Goal: Information Seeking & Learning: Learn about a topic

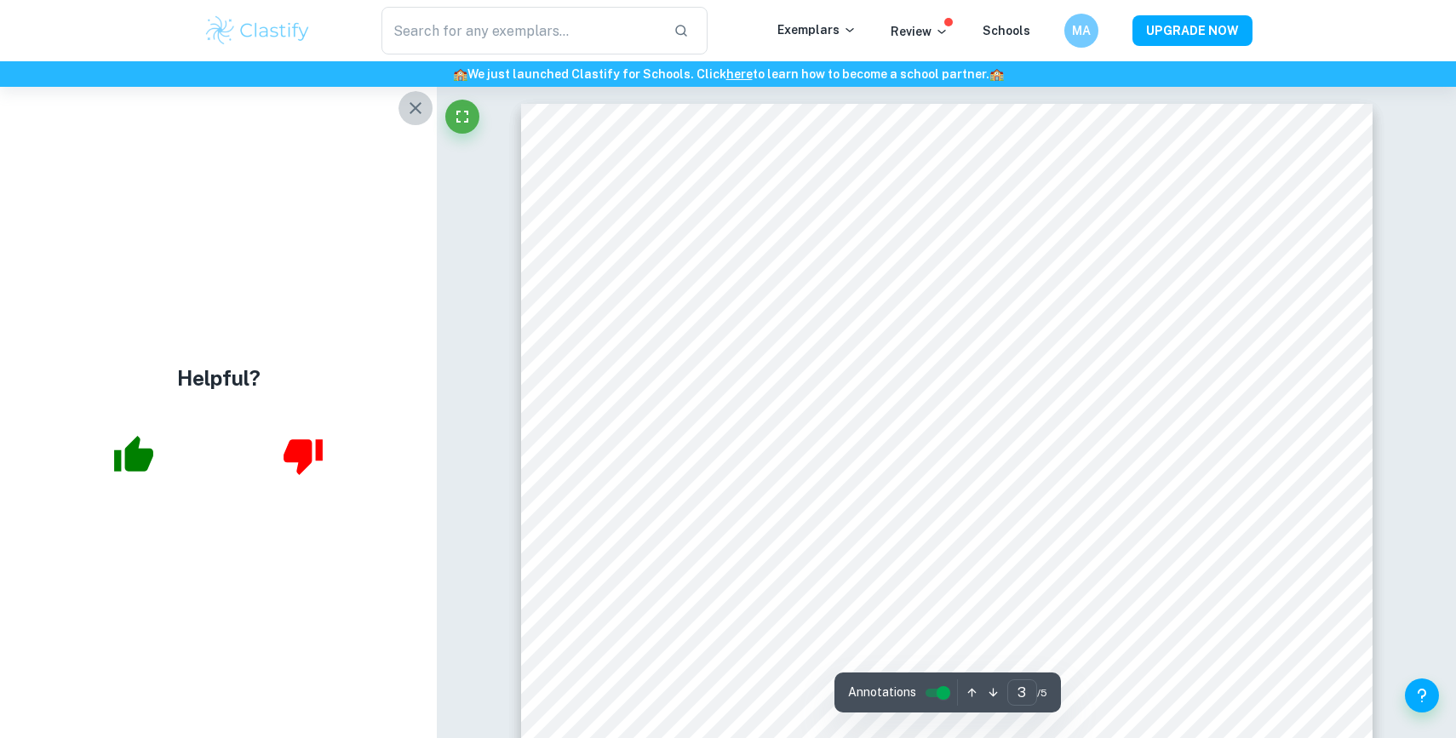
scroll to position [2972, 0]
click at [422, 116] on icon "button" at bounding box center [415, 108] width 20 height 20
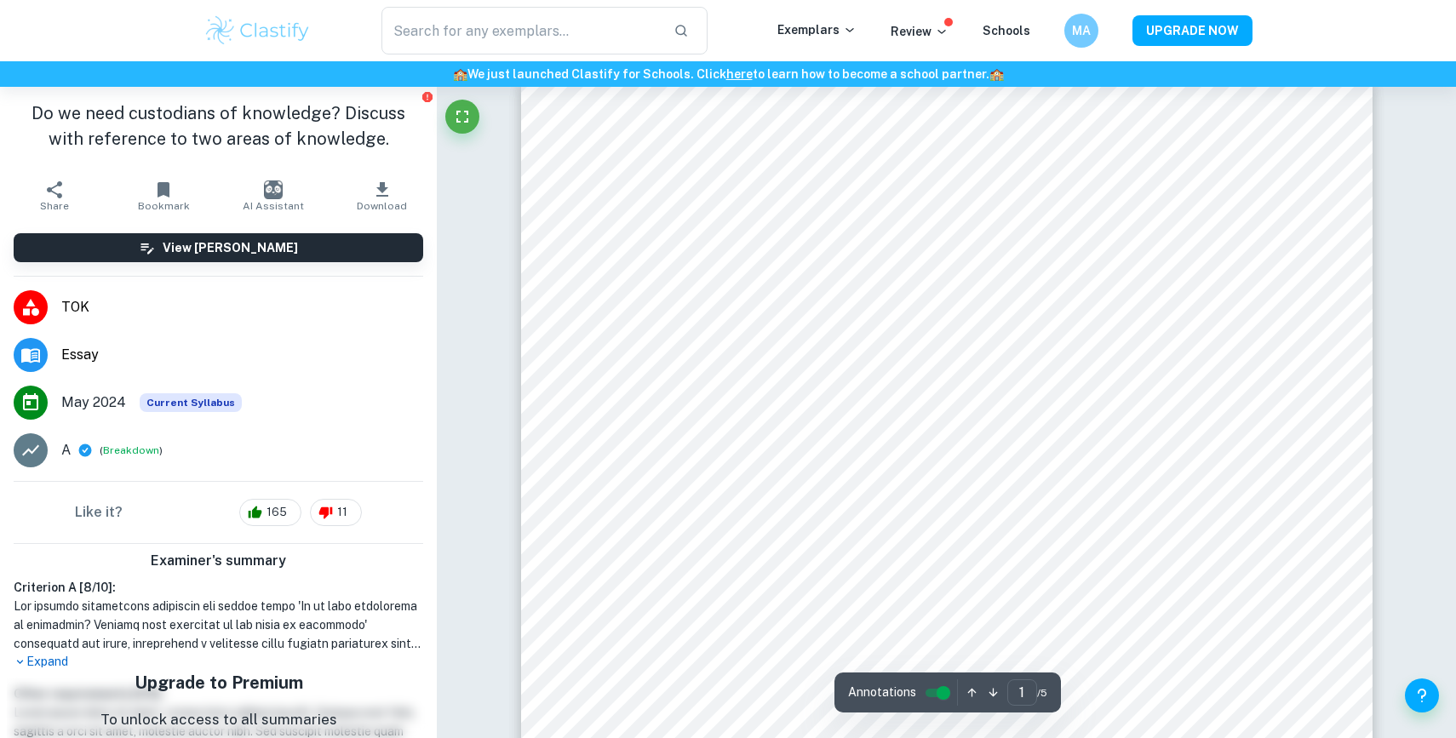
scroll to position [0, 0]
click at [937, 683] on input "controlled" at bounding box center [943, 693] width 61 height 20
click at [937, 689] on input "controlled" at bounding box center [929, 693] width 61 height 20
click at [937, 689] on input "controlled" at bounding box center [943, 693] width 61 height 20
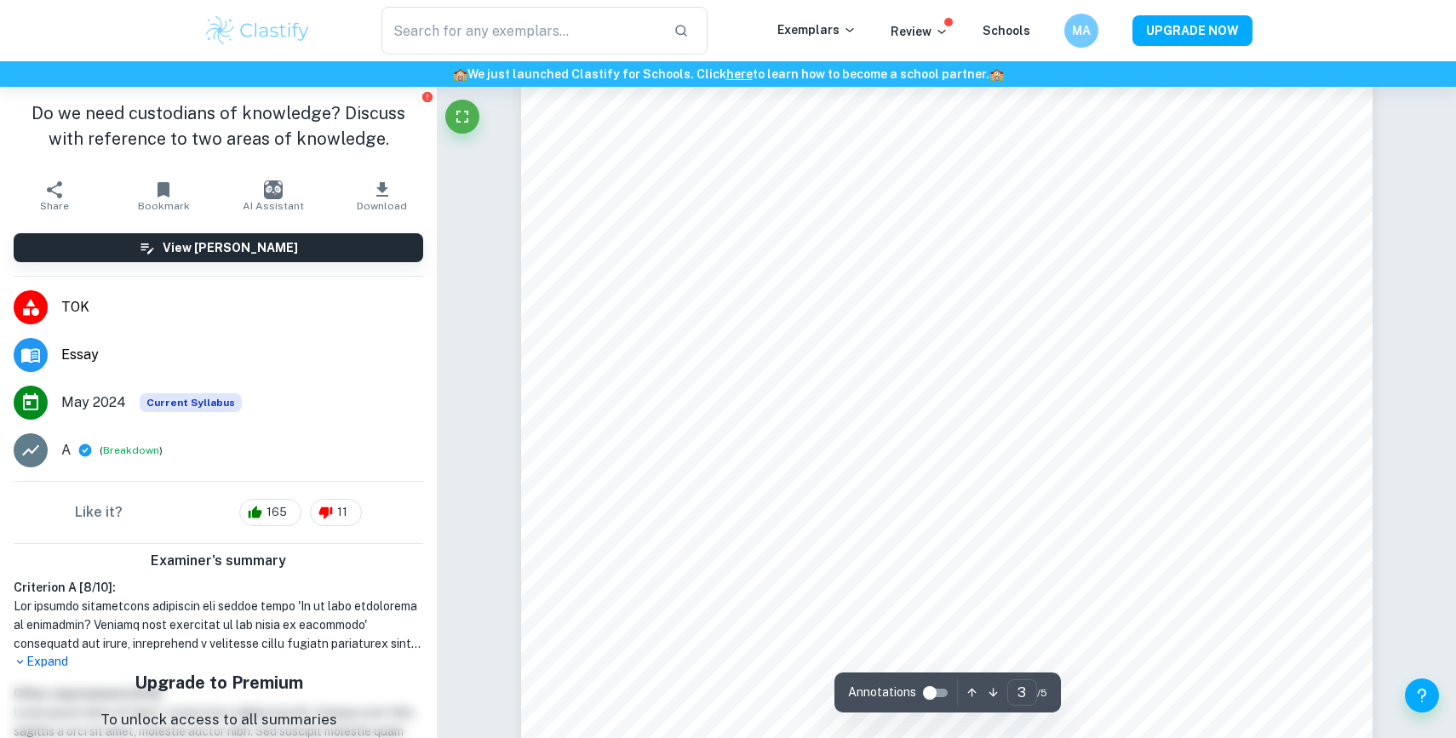
click at [29, 671] on div "Examiner's summary Criterion A [ 8 / 10 ]: Expand Other requirements [ 0 / 0 ]:…" at bounding box center [218, 664] width 437 height 240
click at [39, 667] on p "Expand" at bounding box center [219, 662] width 410 height 18
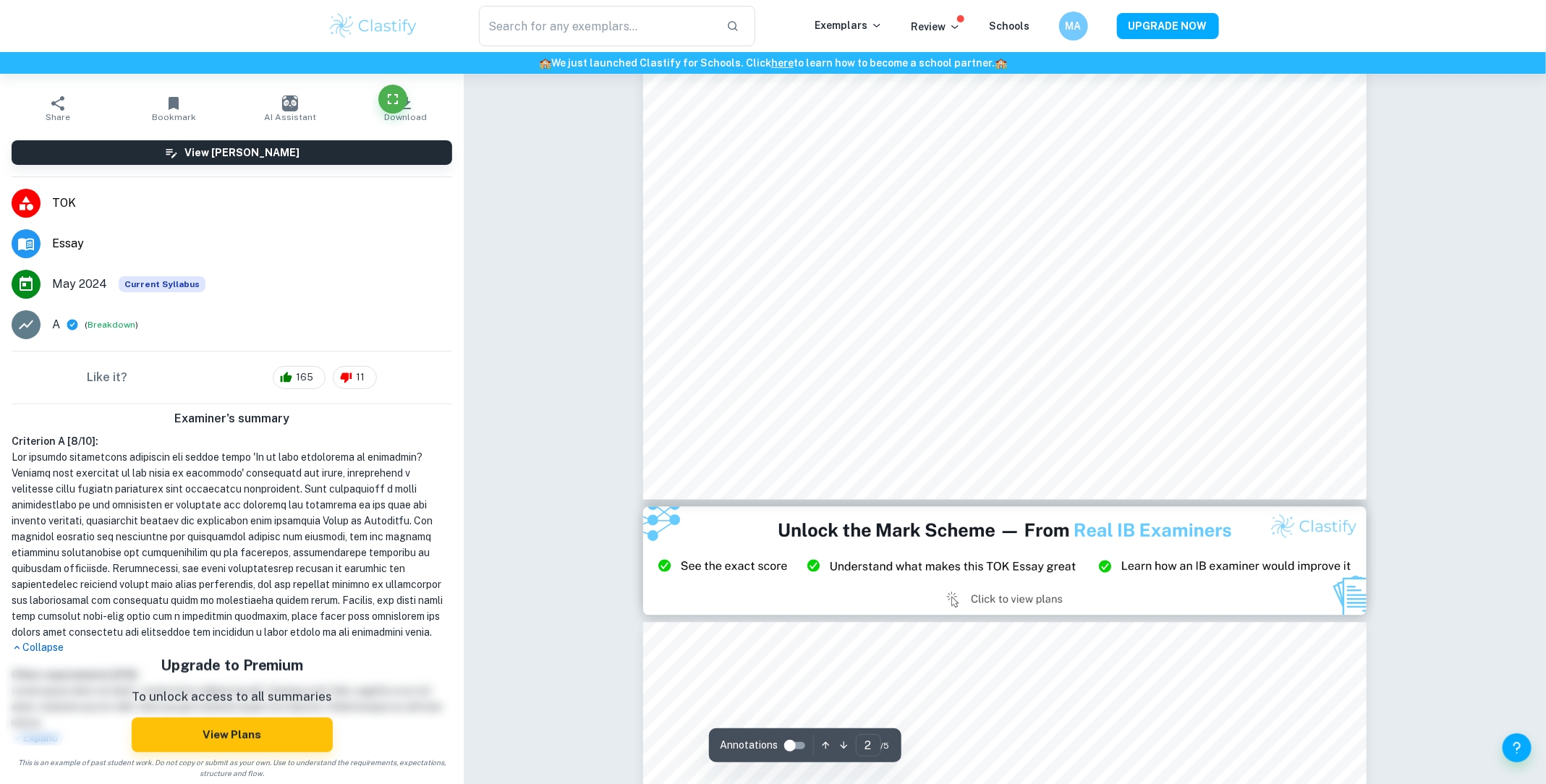
scroll to position [322, 0]
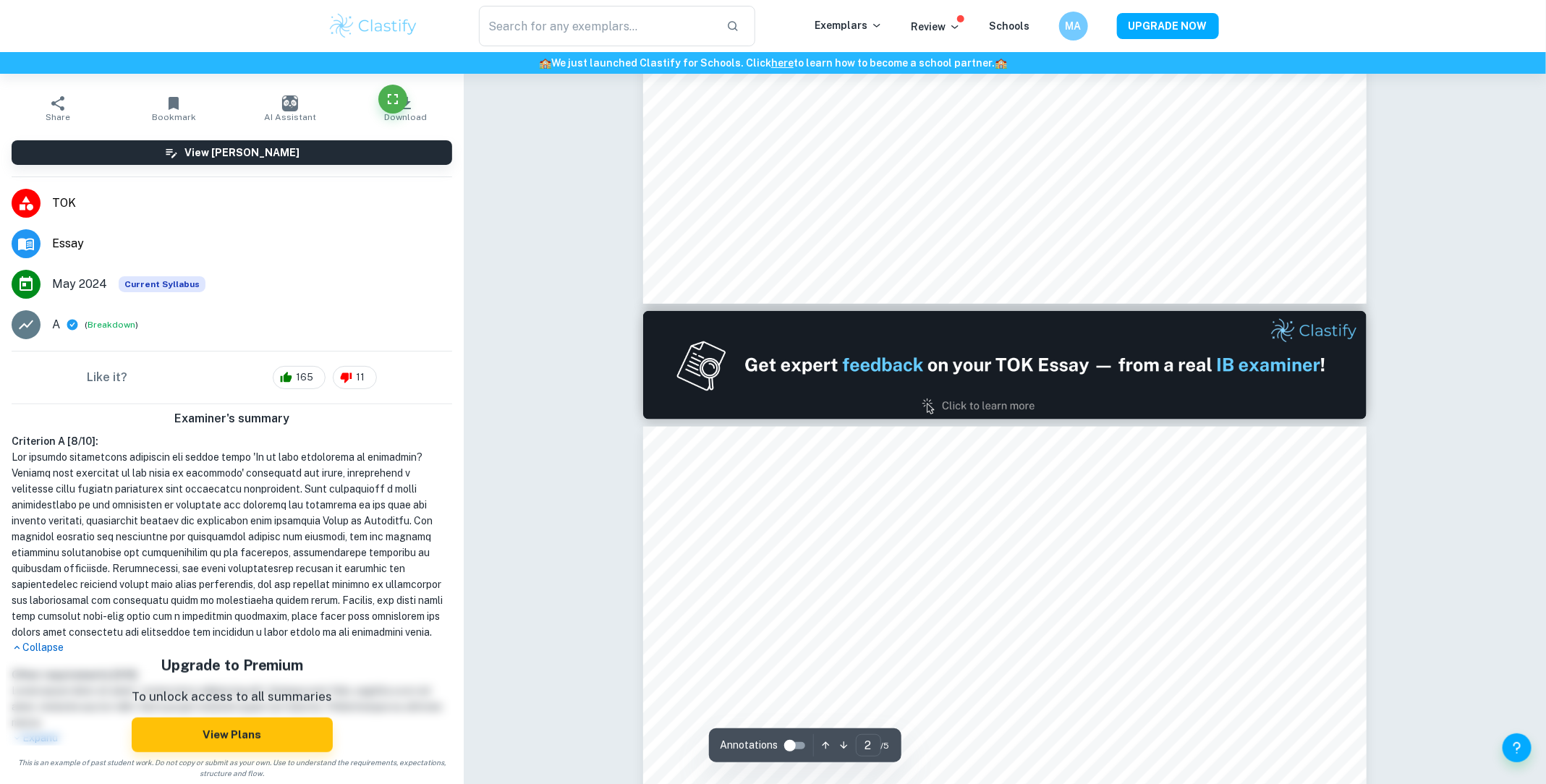
type input "1"
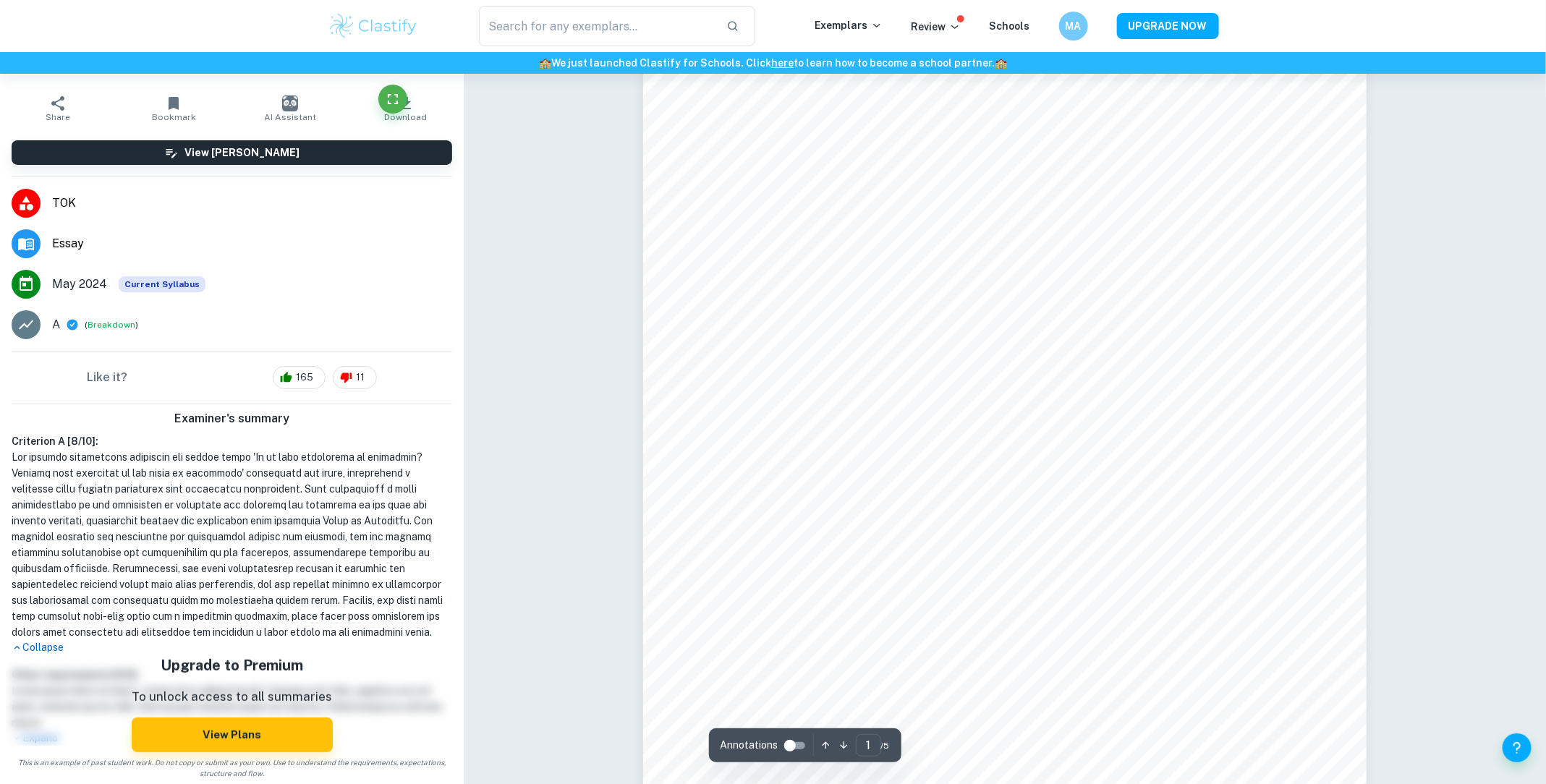
scroll to position [89, 0]
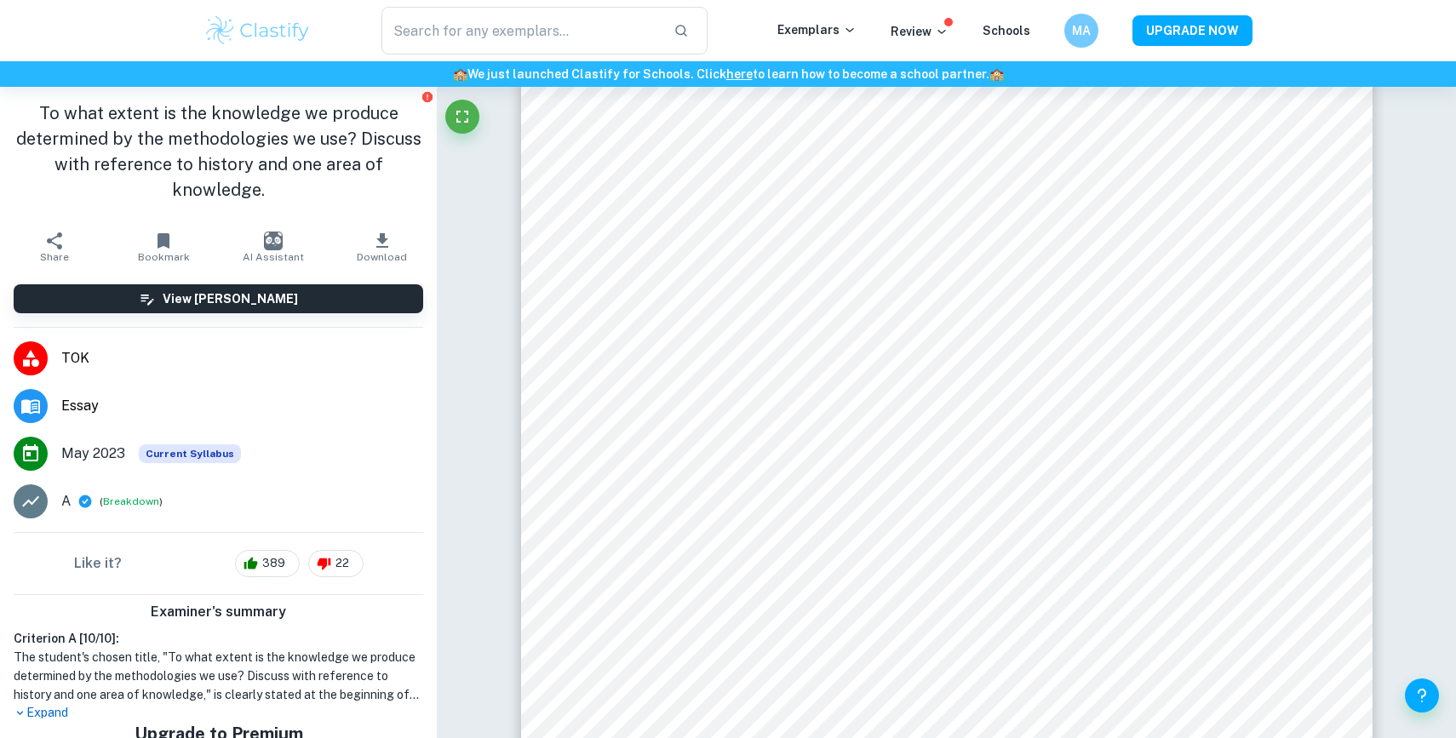
scroll to position [1, 0]
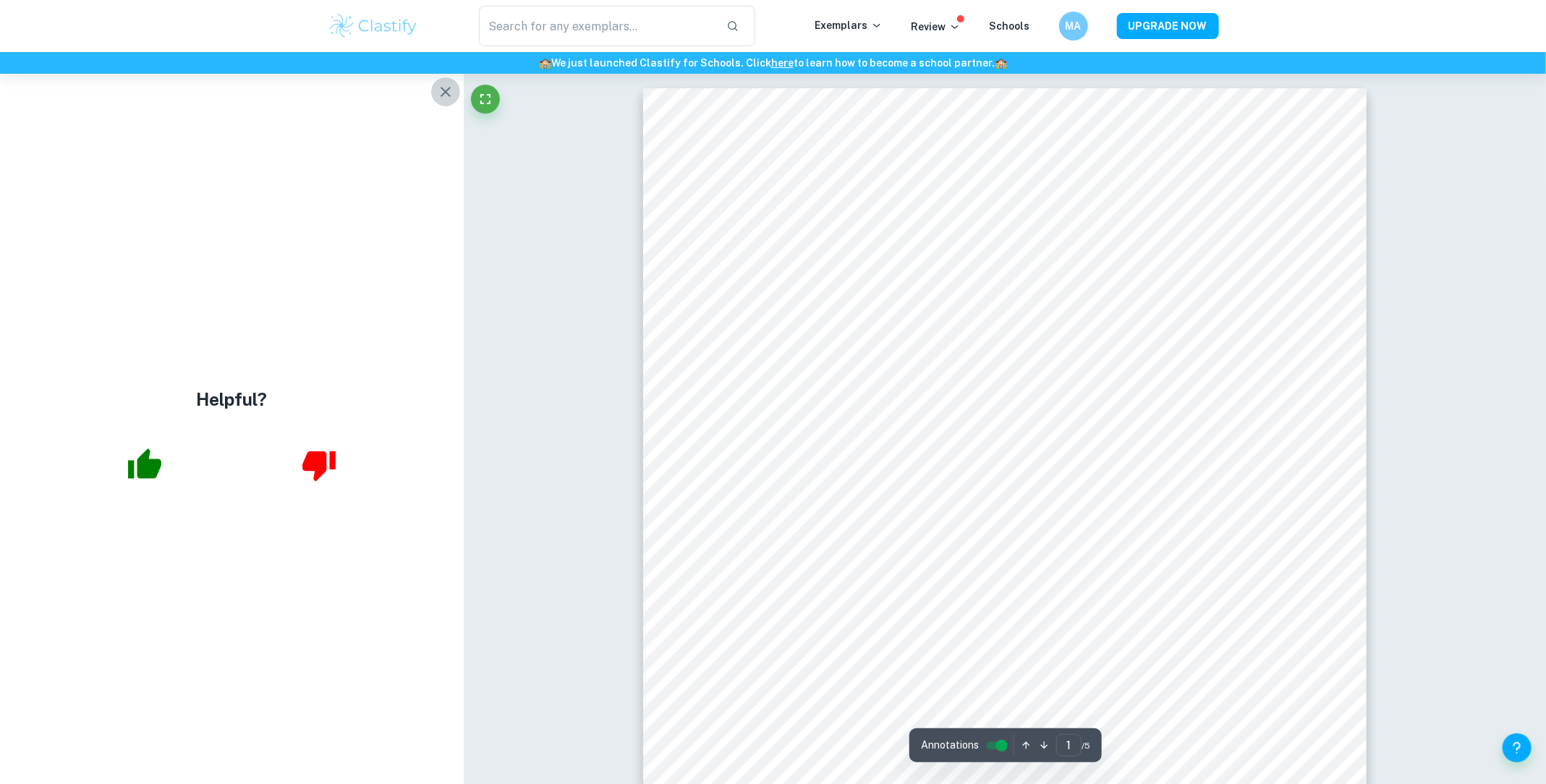
click at [438, 85] on icon "button" at bounding box center [445, 92] width 17 height 17
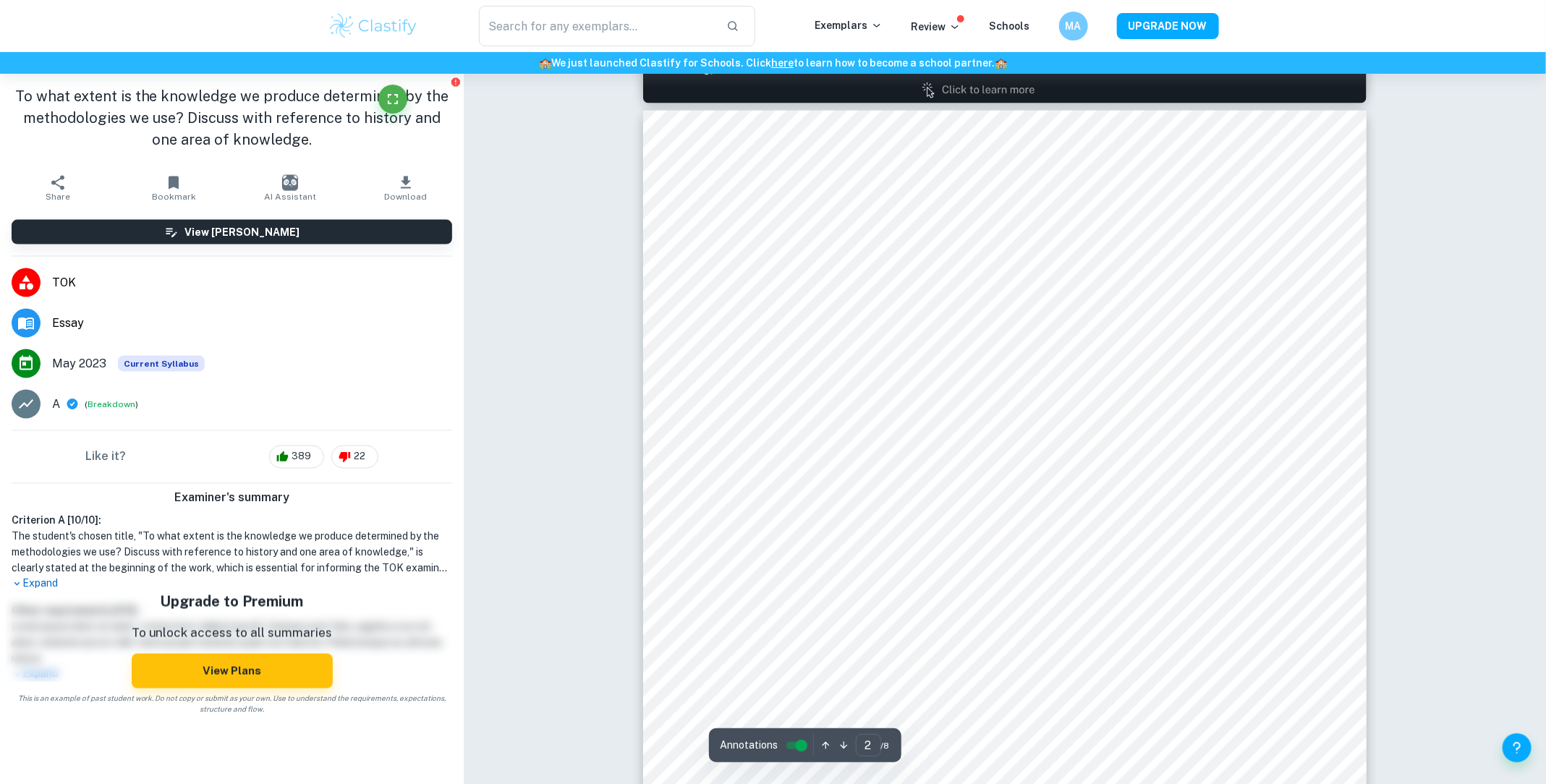
scroll to position [1289, 0]
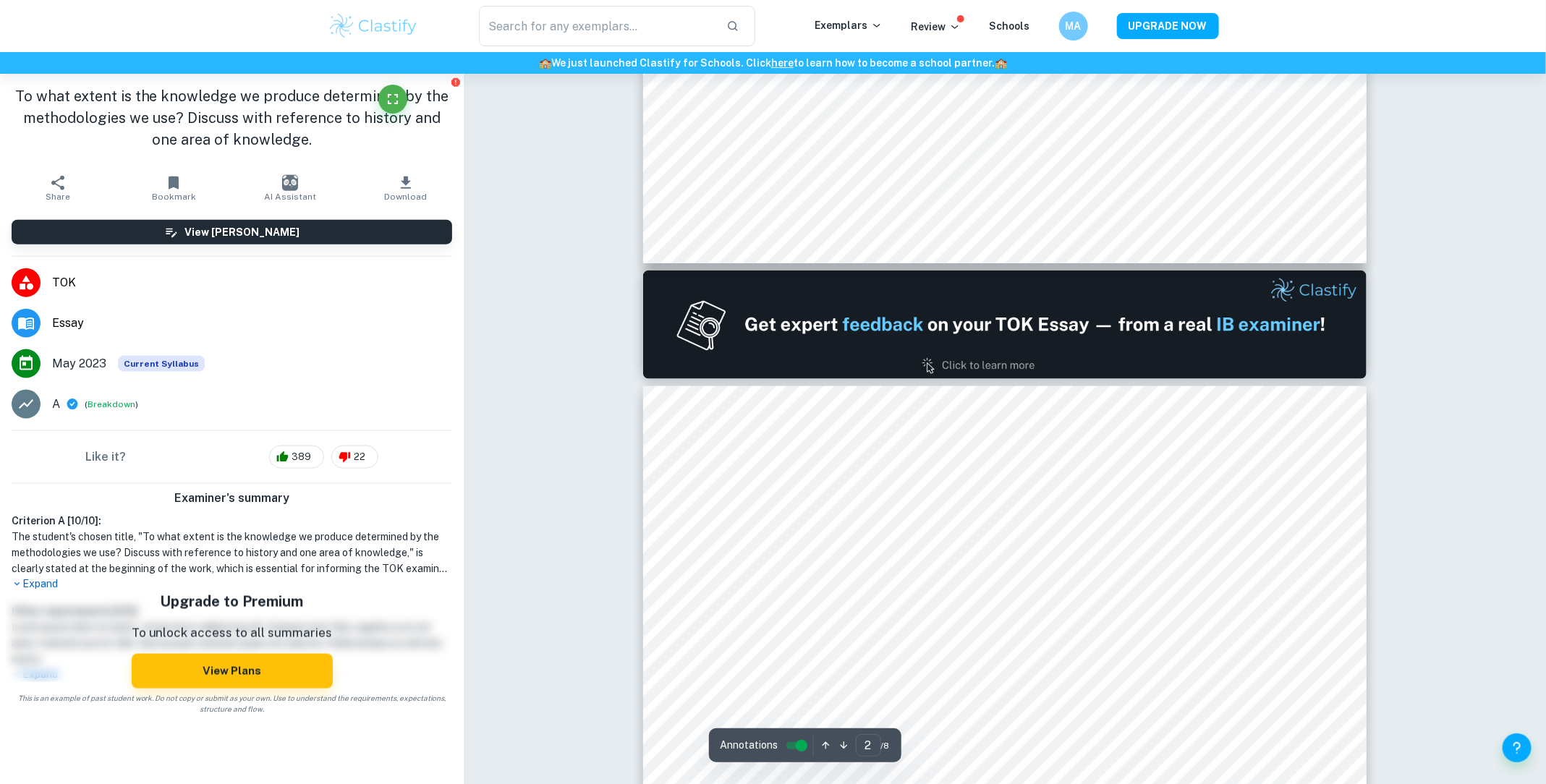
scroll to position [1161, 0]
